Goal: Task Accomplishment & Management: Manage account settings

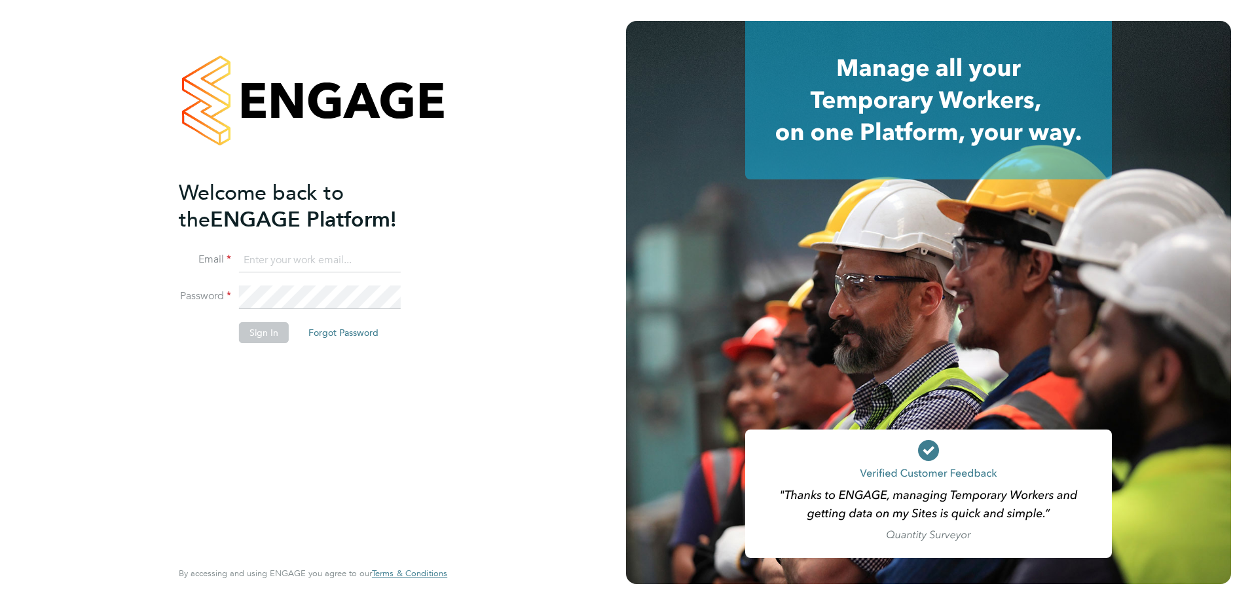
type input "[PERSON_NAME][EMAIL_ADDRESS][PERSON_NAME][DOMAIN_NAME]"
click at [268, 335] on button "Sign In" at bounding box center [264, 332] width 50 height 21
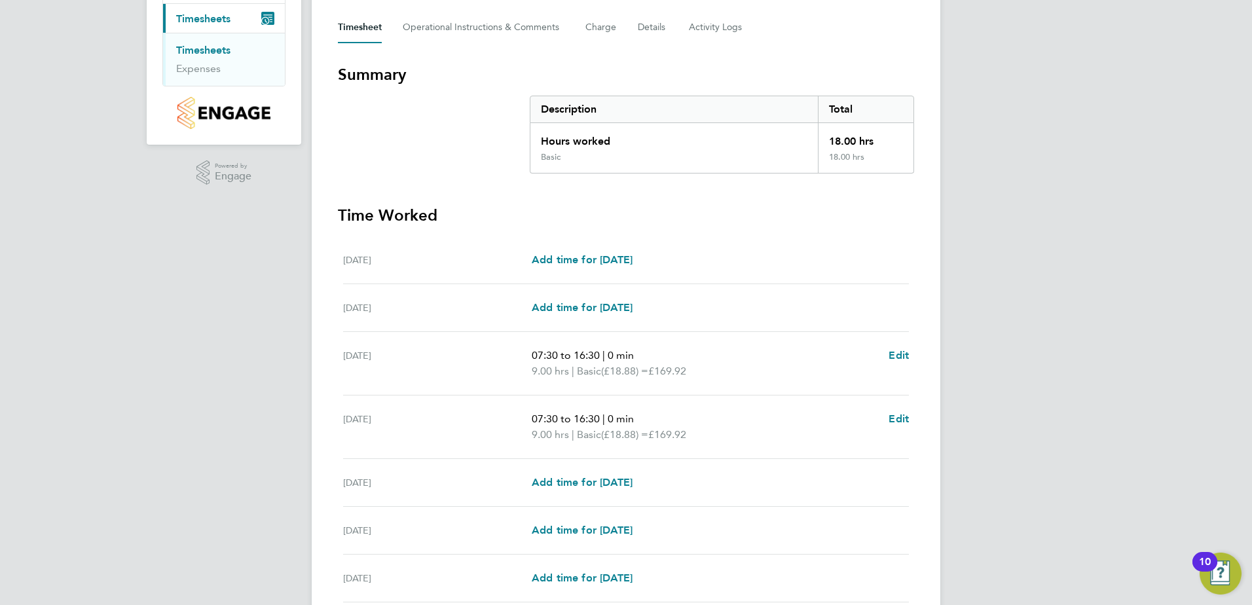
scroll to position [294, 0]
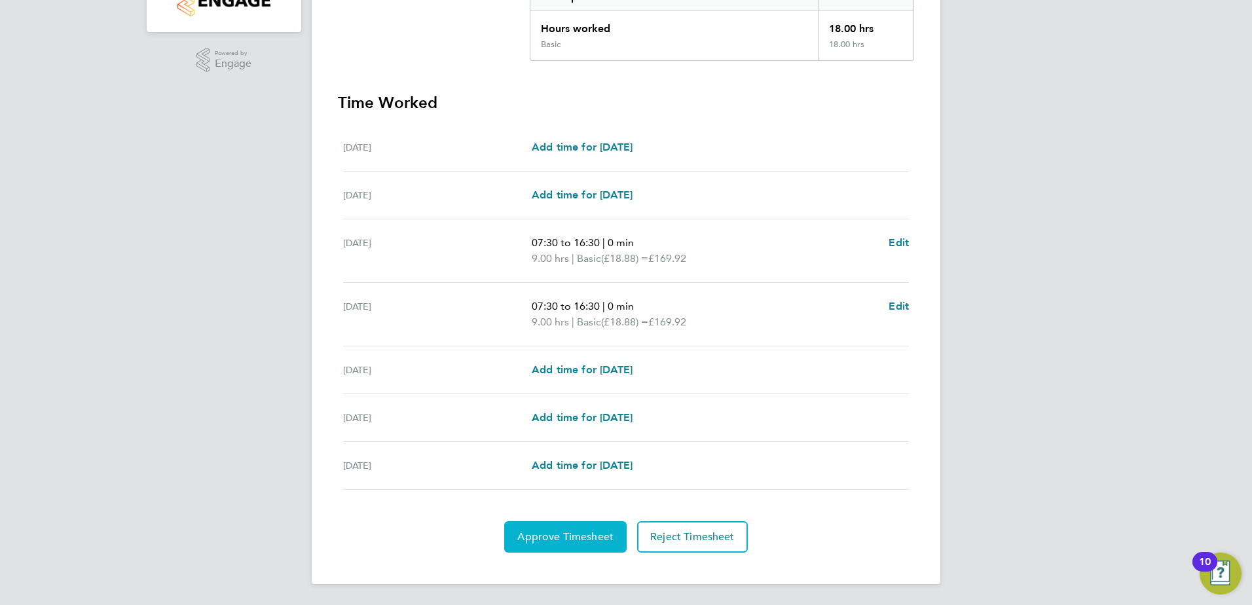
click at [587, 543] on span "Approve Timesheet" at bounding box center [565, 536] width 96 height 13
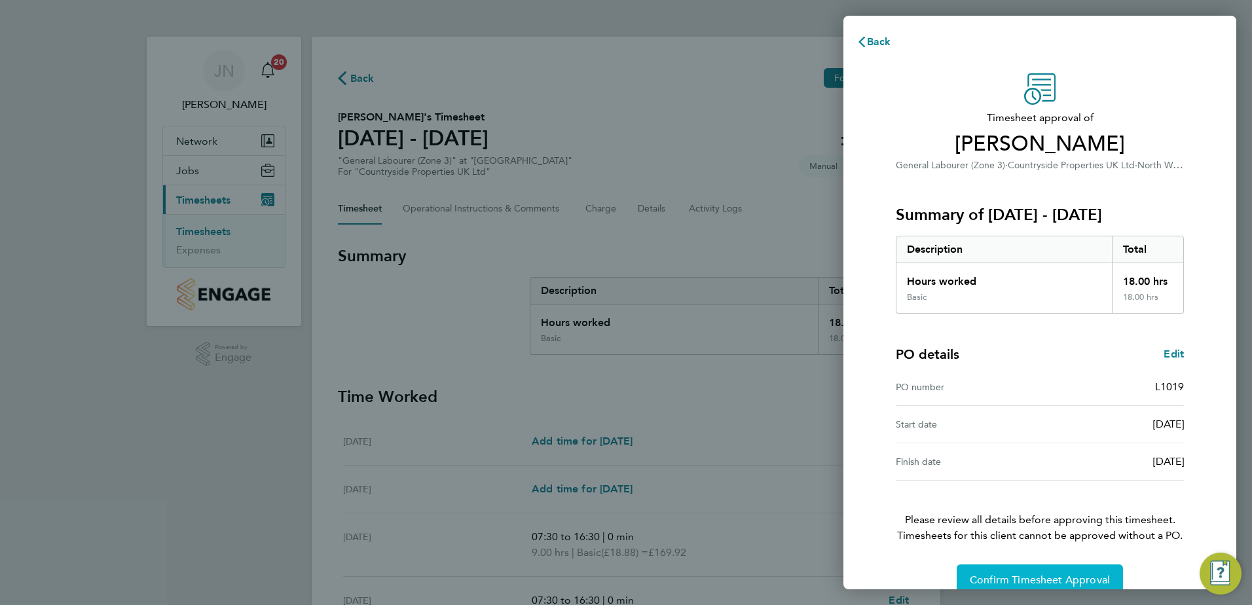
click at [1040, 573] on button "Confirm Timesheet Approval" at bounding box center [1040, 579] width 166 height 31
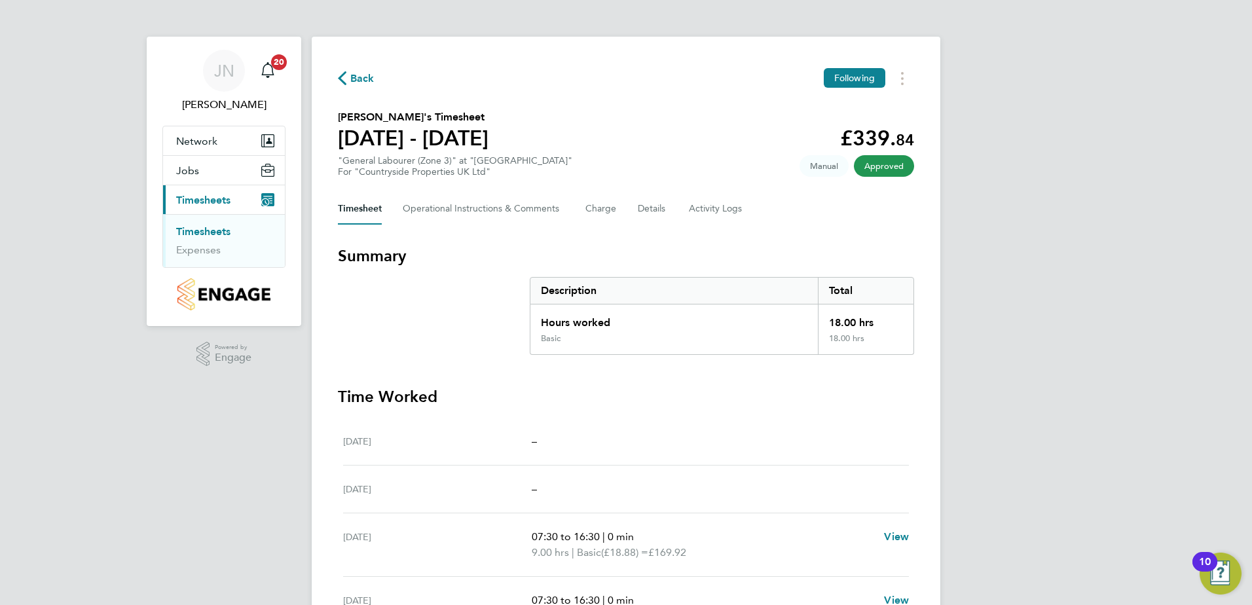
click at [347, 76] on span "Back" at bounding box center [356, 77] width 37 height 12
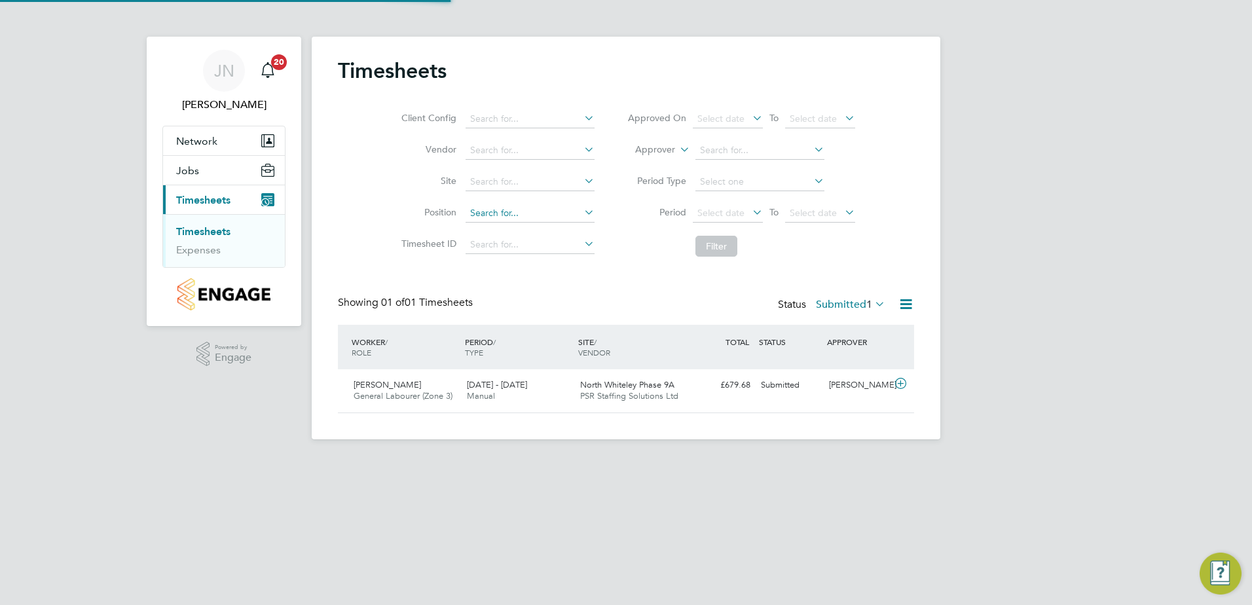
scroll to position [33, 114]
click at [391, 390] on span "Lucjan Niemczewski" at bounding box center [387, 384] width 67 height 11
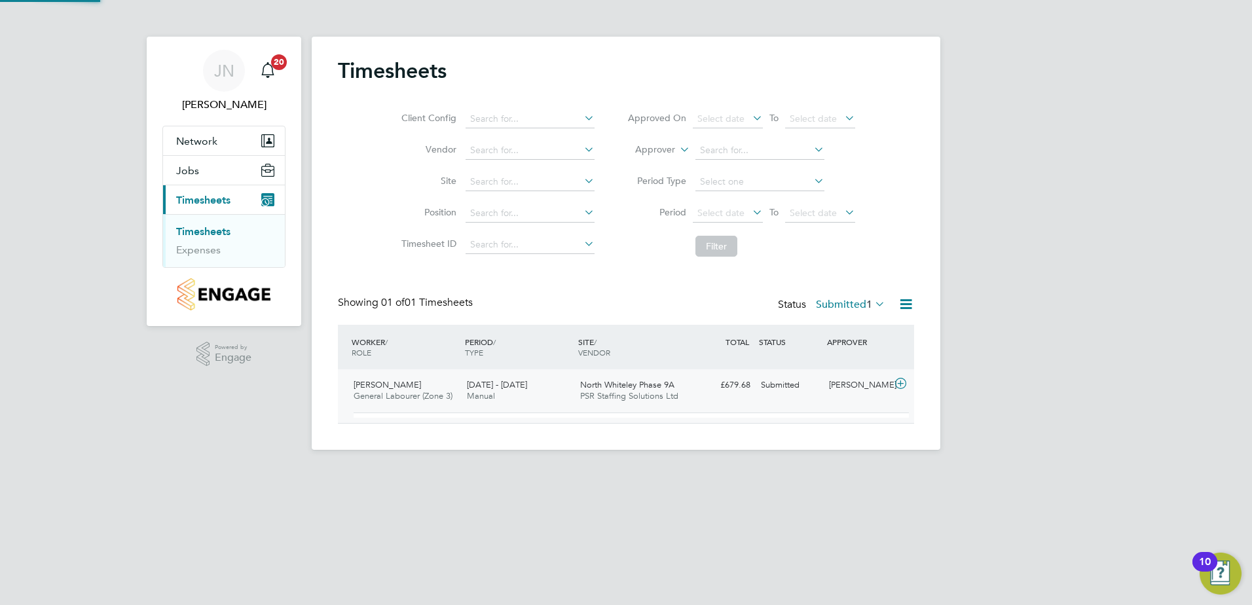
scroll to position [22, 128]
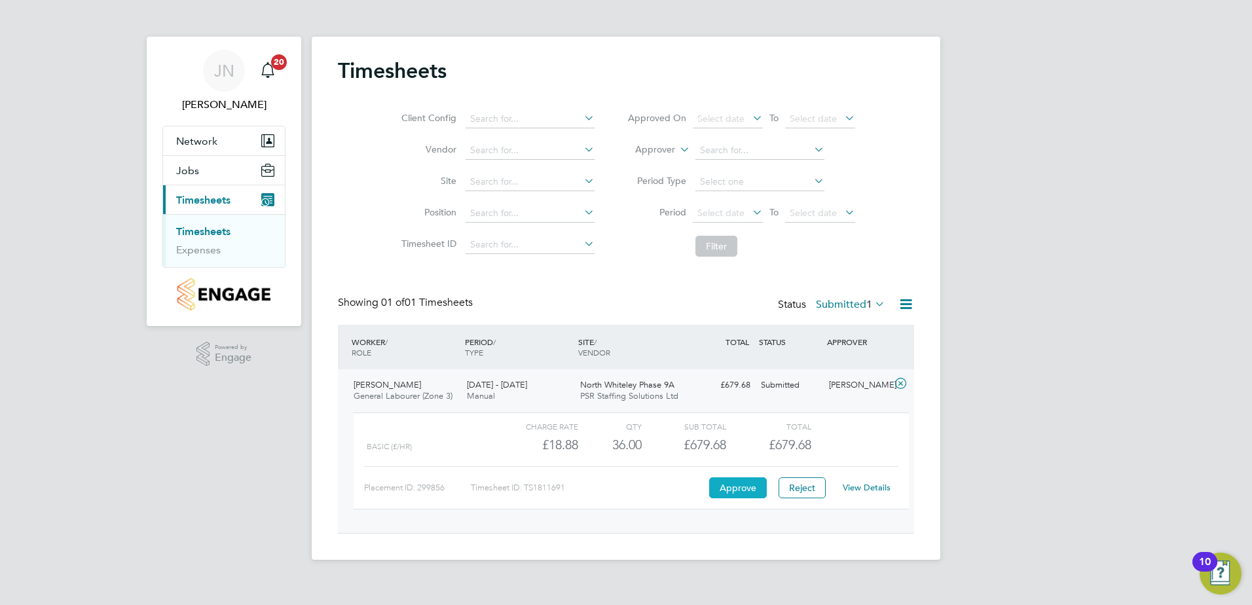
click at [734, 486] on button "Approve" at bounding box center [738, 487] width 58 height 21
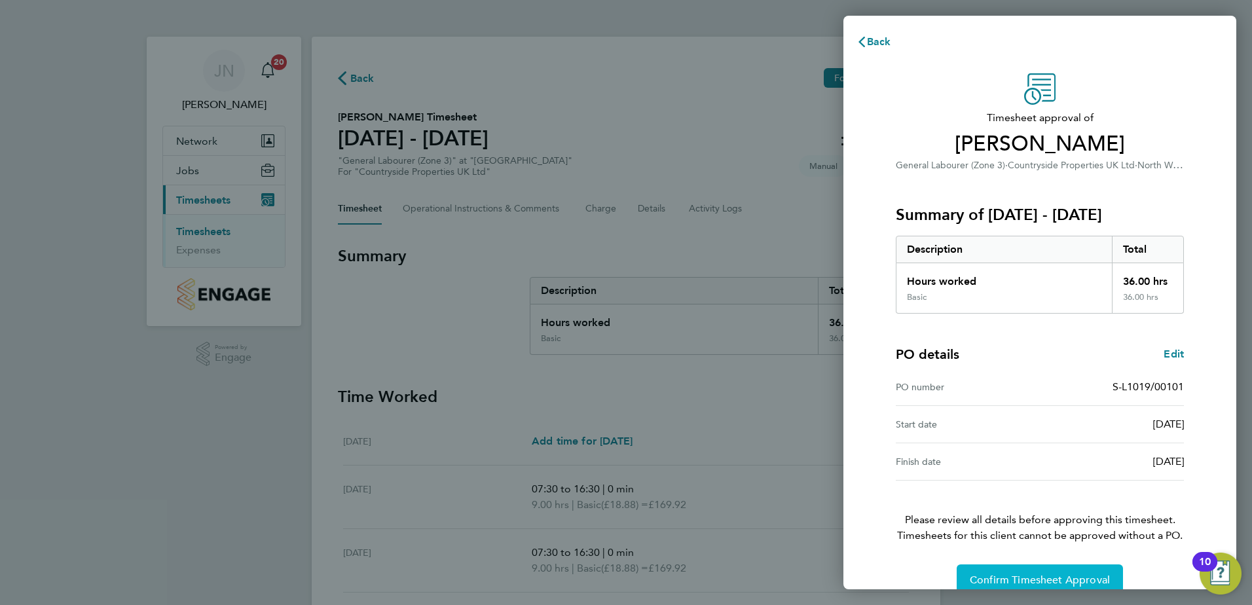
click at [1035, 571] on button "Confirm Timesheet Approval" at bounding box center [1040, 579] width 166 height 31
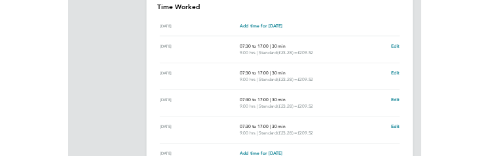
scroll to position [524, 0]
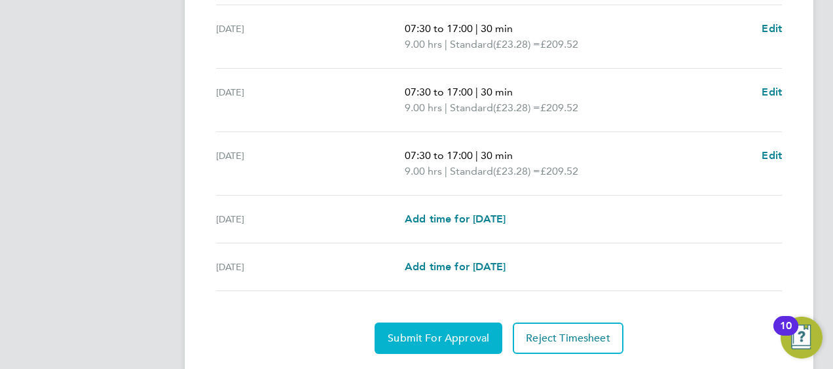
click at [486, 332] on span "Submit For Approval" at bounding box center [438, 338] width 101 height 13
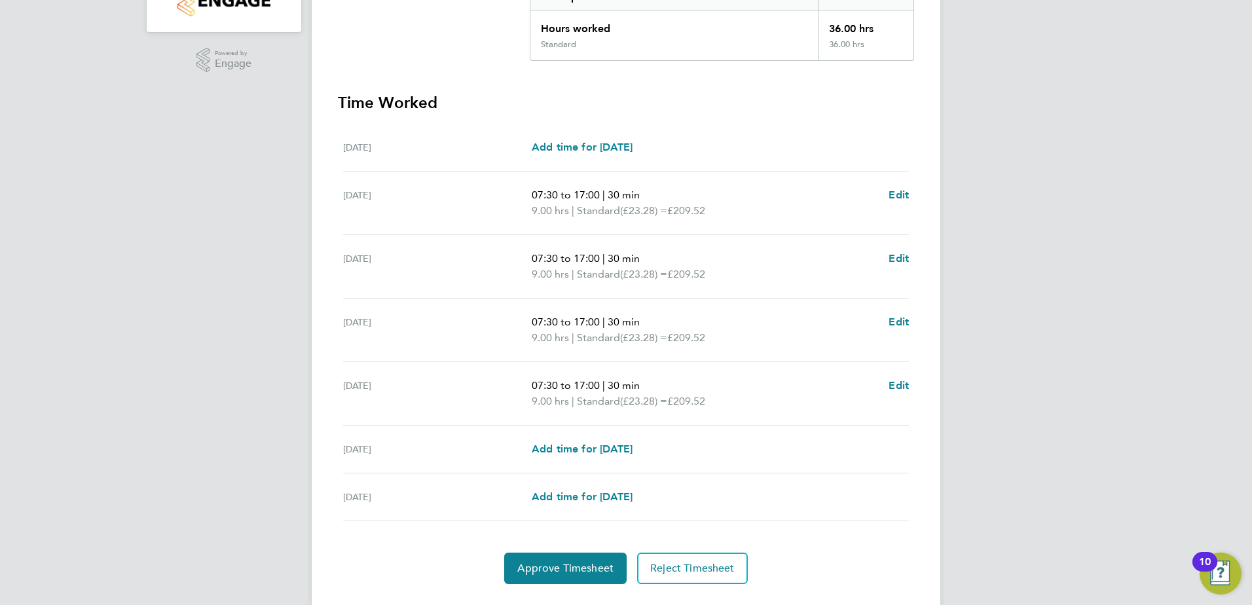
scroll to position [293, 0]
click at [550, 369] on button "Approve Timesheet" at bounding box center [565, 568] width 122 height 31
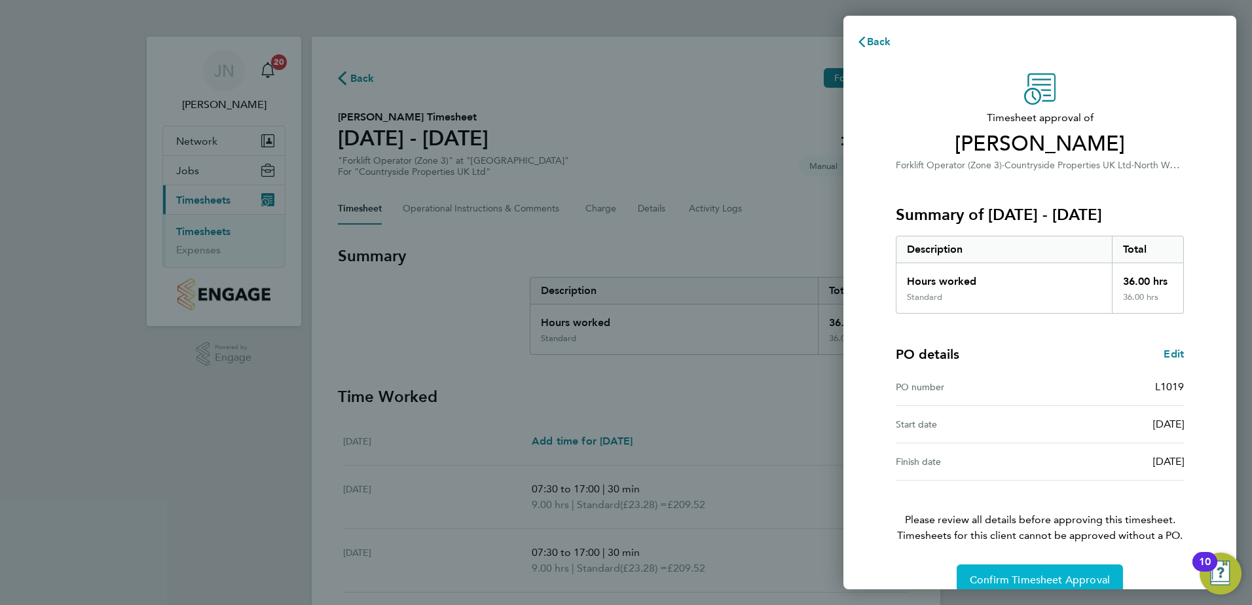
click at [832, 369] on span "Confirm Timesheet Approval" at bounding box center [1040, 580] width 140 height 13
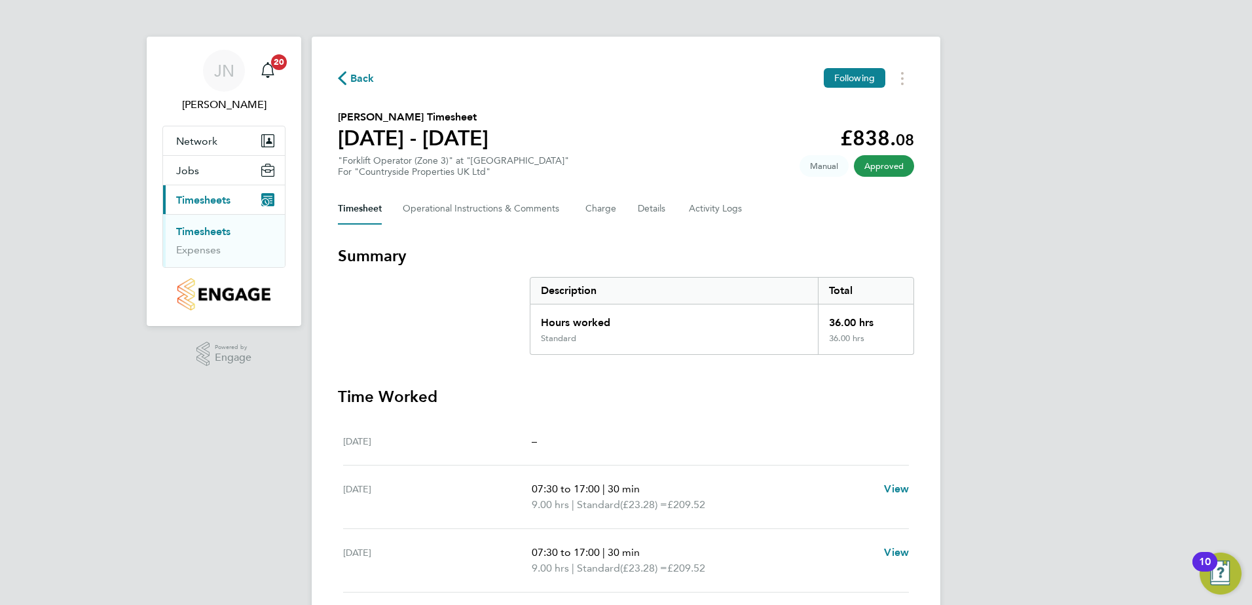
click at [369, 87] on div "Back Following" at bounding box center [626, 78] width 576 height 20
click at [365, 81] on span "Back" at bounding box center [362, 79] width 24 height 16
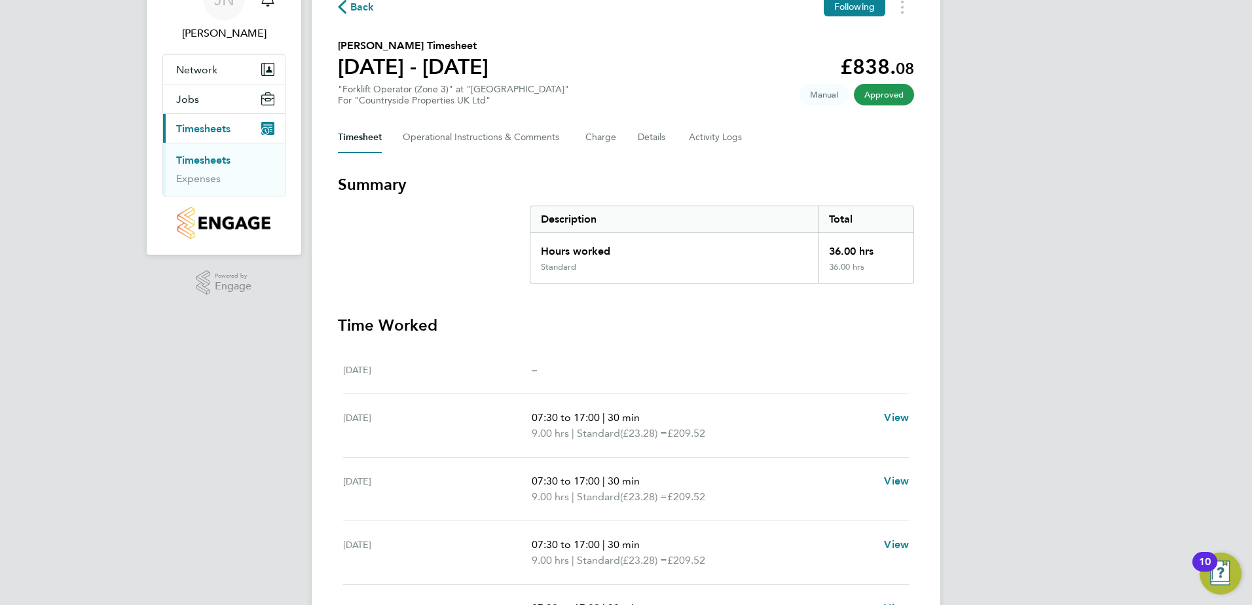
scroll to position [1, 0]
